Goal: Obtain resource: Obtain resource

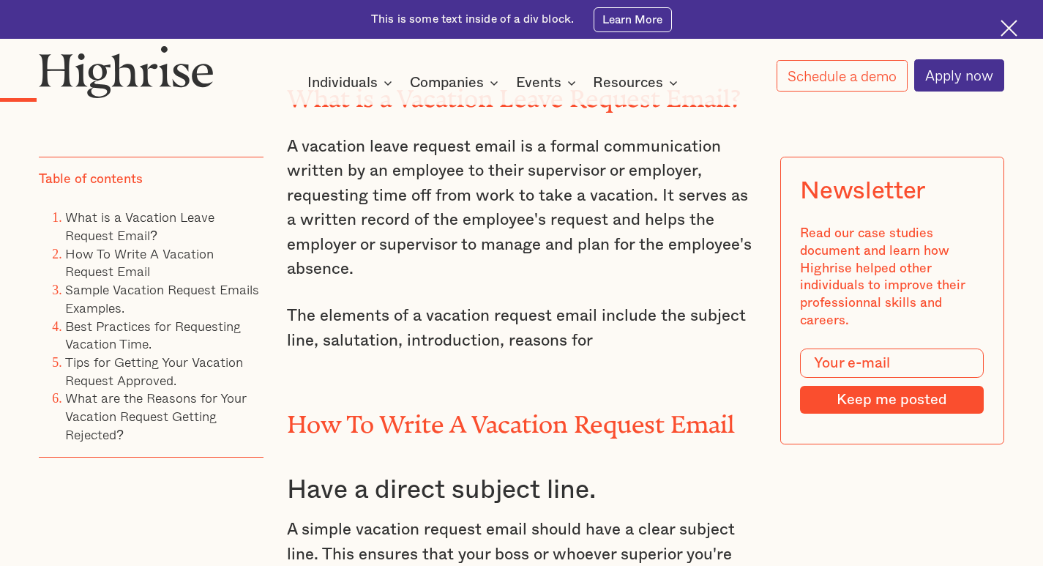
scroll to position [1464, 0]
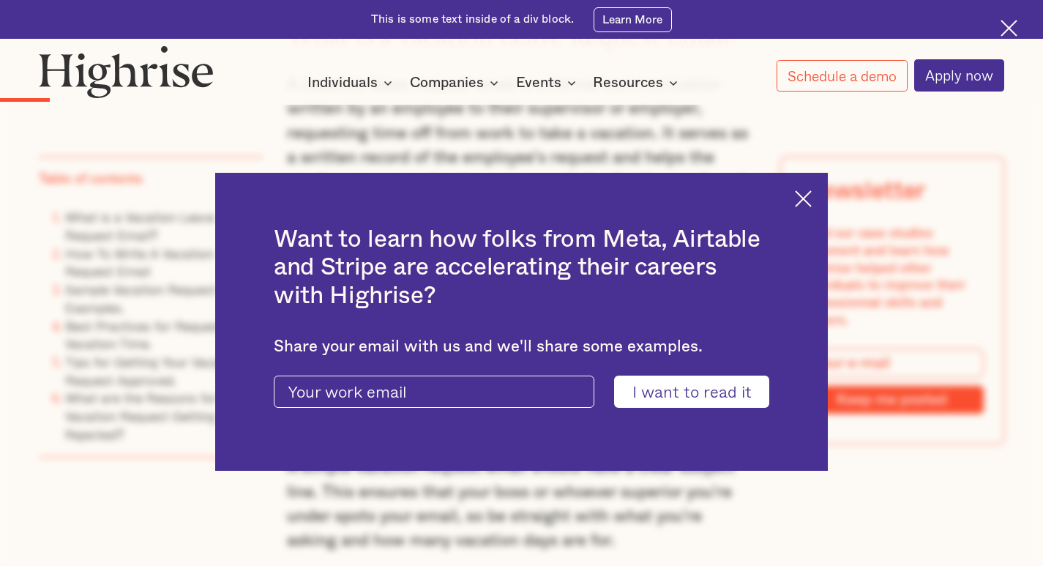
click at [812, 198] on img at bounding box center [803, 198] width 17 height 17
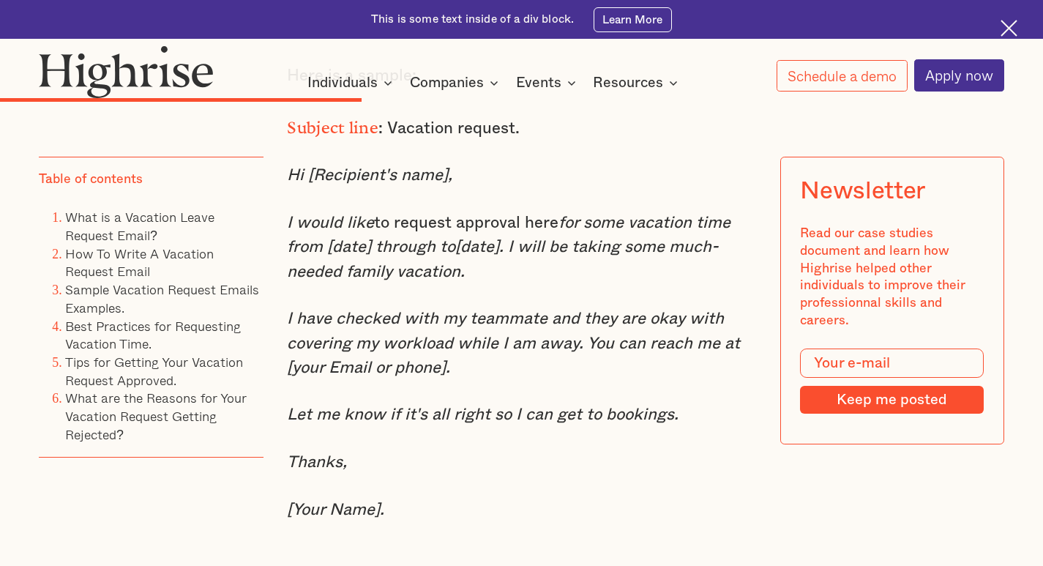
scroll to position [5052, 0]
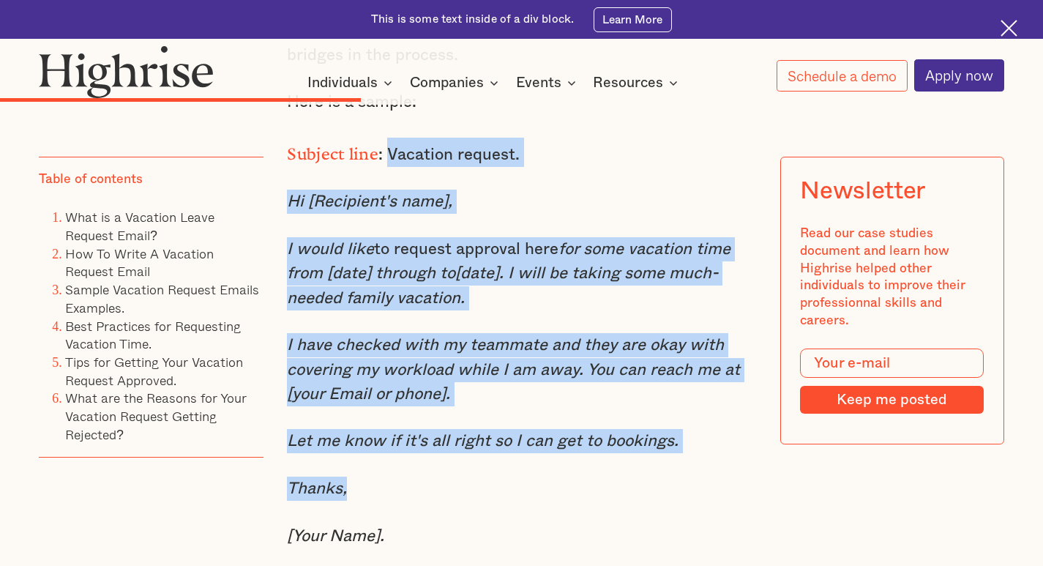
drag, startPoint x: 385, startPoint y: 167, endPoint x: 555, endPoint y: 491, distance: 366.1
copy div "Vacation request. Hi [Recipient's name], I would like to request approval here …"
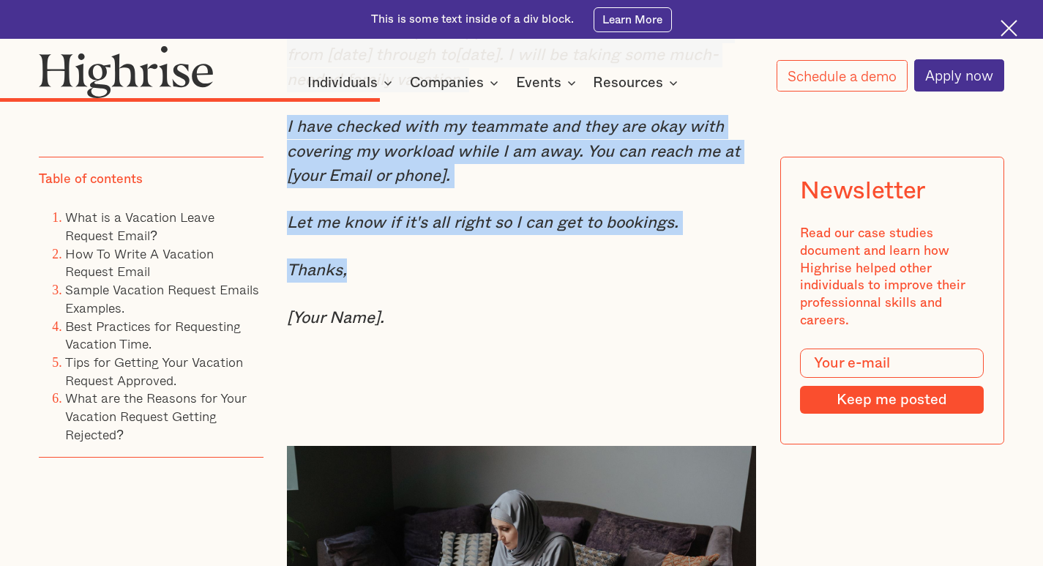
scroll to position [5271, 0]
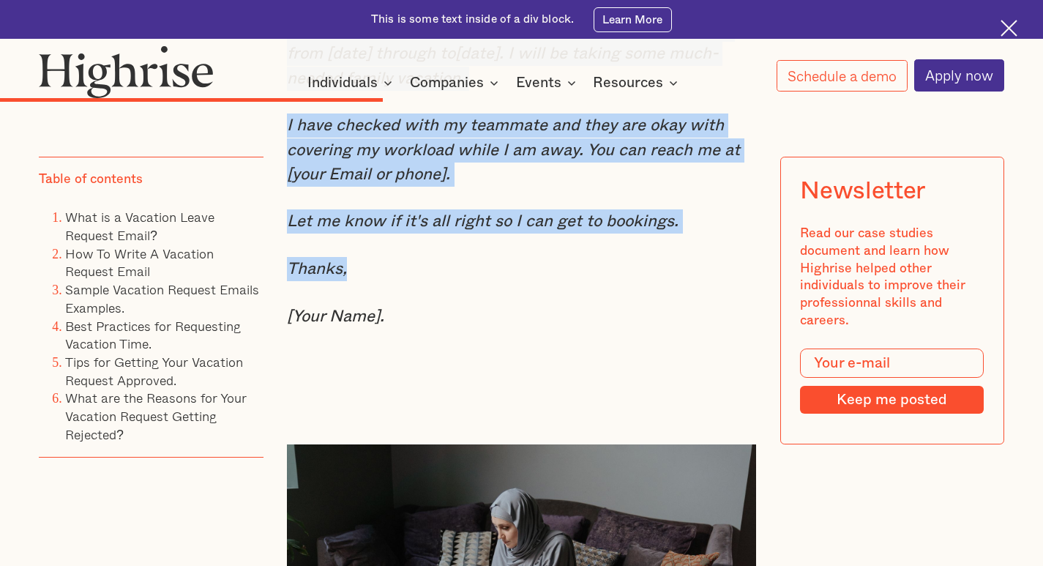
copy div "Vacation request. Hi [Recipient's name], I would like to request approval here …"
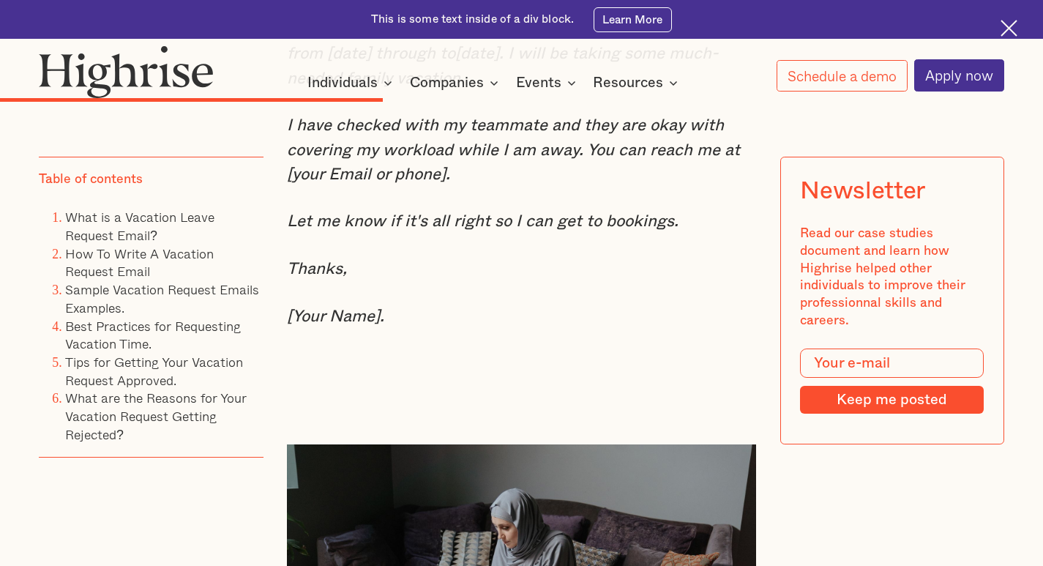
click at [569, 329] on p "[Your Name]." at bounding box center [521, 317] width 469 height 24
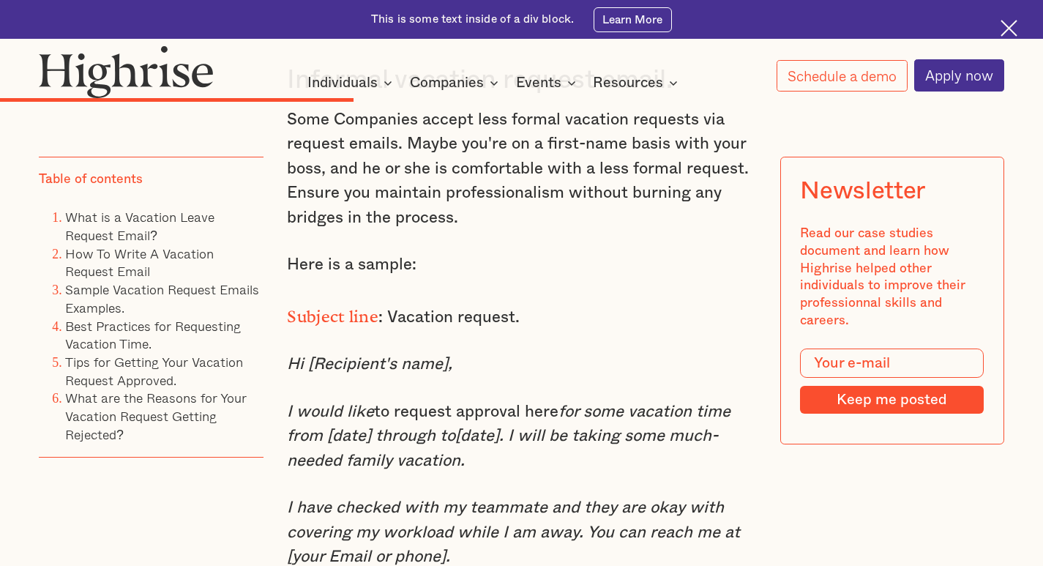
scroll to position [4979, 0]
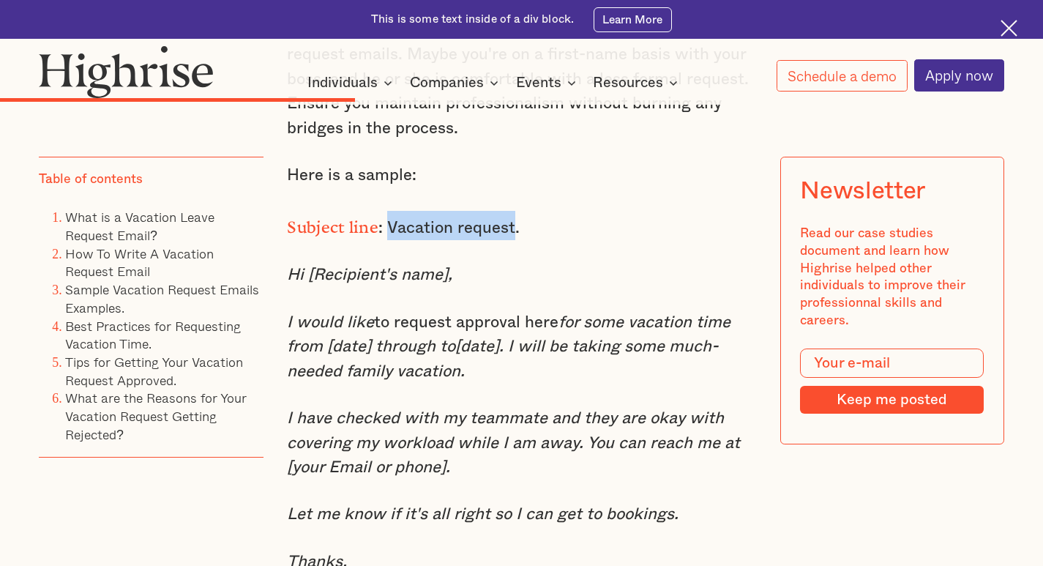
drag, startPoint x: 389, startPoint y: 242, endPoint x: 512, endPoint y: 250, distance: 123.2
click at [512, 240] on p "Subject line : Vacation request." at bounding box center [521, 225] width 469 height 29
copy p "Vacation request"
drag, startPoint x: 285, startPoint y: 338, endPoint x: 703, endPoint y: 382, distance: 420.4
click at [703, 382] on p "I would like to request approval here for some vacation time from [date] throug…" at bounding box center [521, 346] width 469 height 73
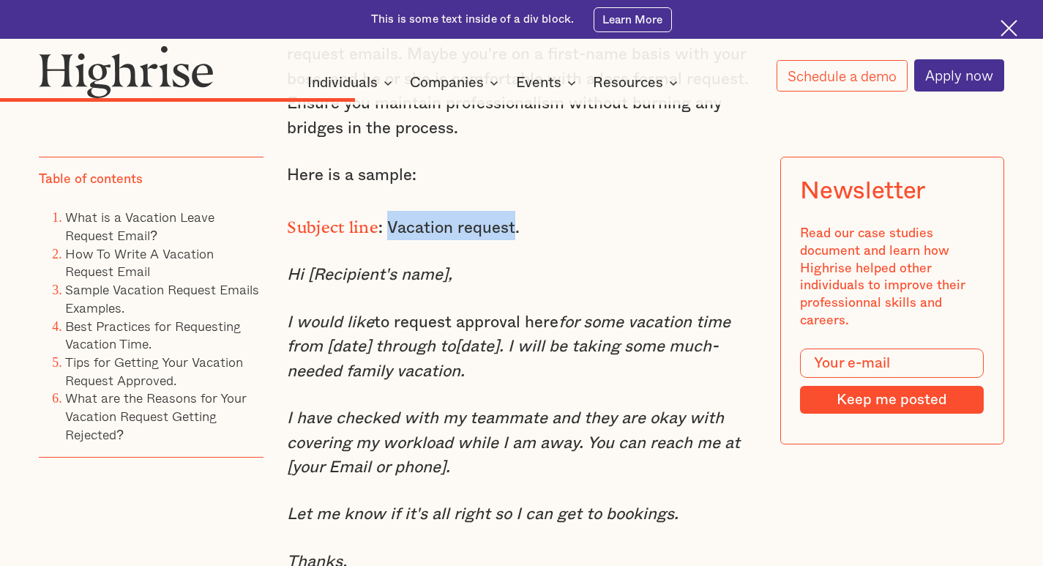
copy p "I would like to request approval here for some vacation time from [date] throug…"
click at [572, 384] on p "I would like to request approval here for some vacation time from [date] throug…" at bounding box center [521, 346] width 469 height 73
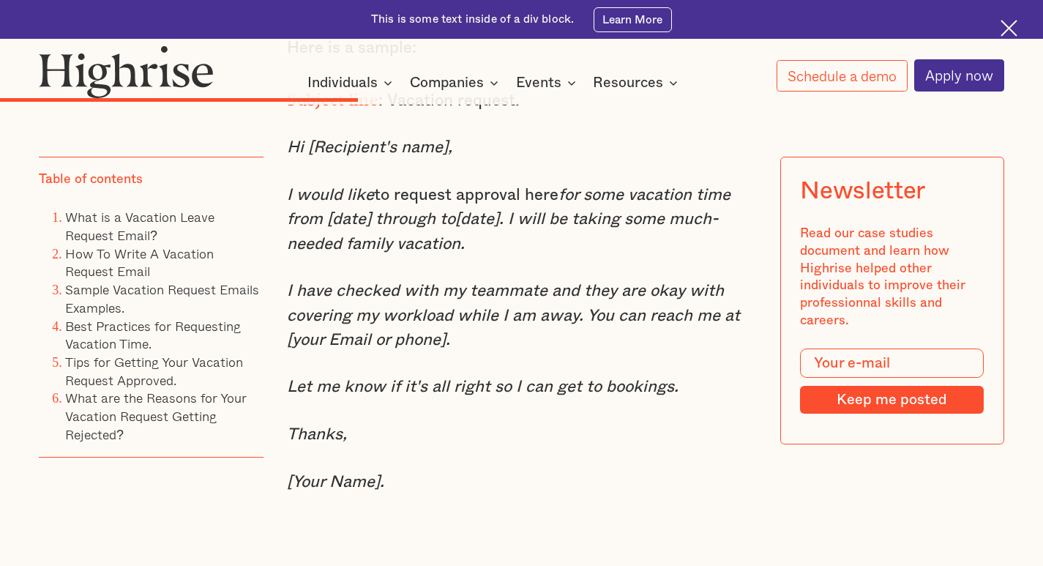
scroll to position [5125, 0]
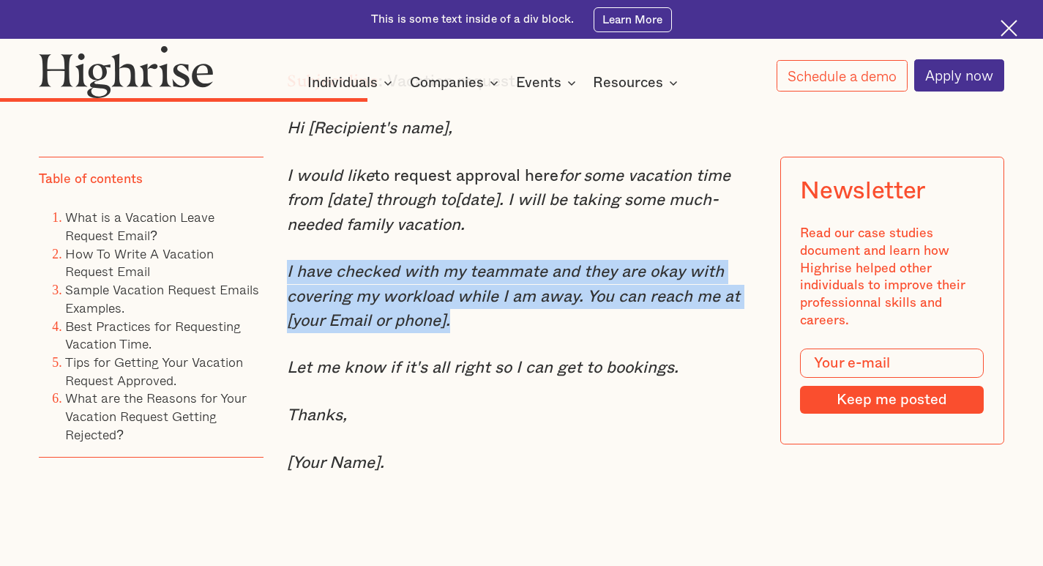
drag, startPoint x: 285, startPoint y: 291, endPoint x: 559, endPoint y: 333, distance: 277.7
click at [559, 333] on p "I have checked with my teammate and they are okay with covering my workload whi…" at bounding box center [521, 296] width 469 height 73
copy em "I have checked with my teammate and they are okay with covering my workload whi…"
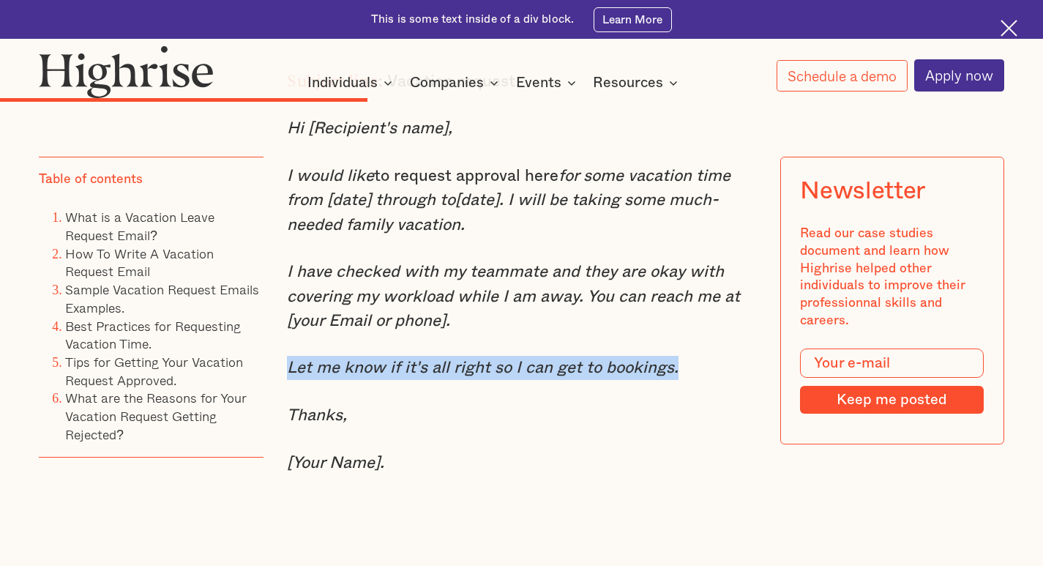
drag, startPoint x: 284, startPoint y: 389, endPoint x: 678, endPoint y: 387, distance: 393.9
copy em "Let me know if it's all right so I can get to bookings."
